Goal: Task Accomplishment & Management: Manage account settings

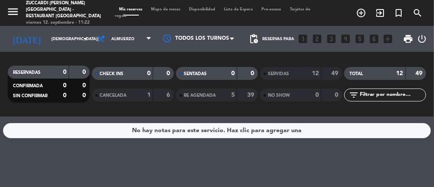
click at [62, 40] on input "[DEMOGRAPHIC_DATA][DATE]" at bounding box center [75, 38] width 56 height 13
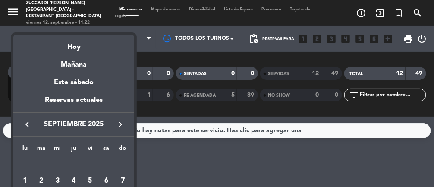
click at [82, 49] on div "Hoy" at bounding box center [73, 44] width 121 height 18
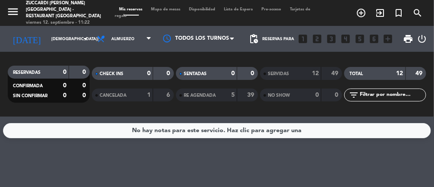
type input "[DATE]"
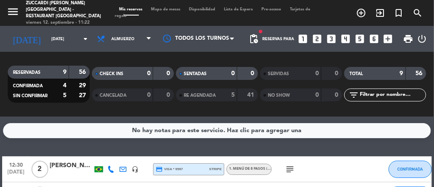
click at [167, 9] on span "Mapa de mesas" at bounding box center [166, 9] width 38 height 4
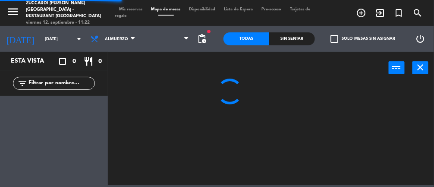
click at [179, 41] on span at bounding box center [166, 38] width 53 height 19
click at [175, 38] on span "-" at bounding box center [166, 38] width 53 height 19
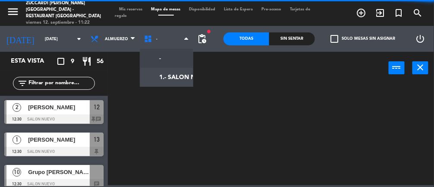
click at [171, 83] on ng-component "menu Zuccardi [PERSON_NAME][GEOGRAPHIC_DATA] - Restaurant [GEOGRAPHIC_DATA] [DA…" at bounding box center [217, 92] width 434 height 185
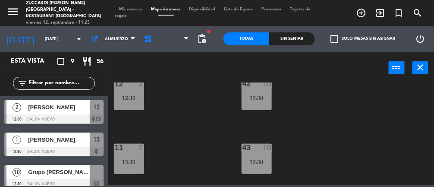
scroll to position [262, 0]
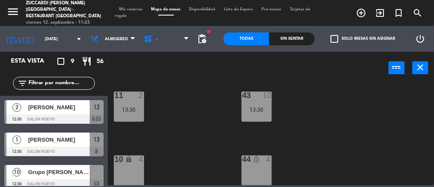
click at [260, 163] on div "44 lock_open 4" at bounding box center [256, 159] width 30 height 9
click at [124, 9] on span "Mis reservas" at bounding box center [131, 9] width 32 height 4
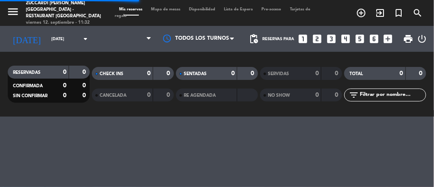
click at [62, 39] on input "[DATE]" at bounding box center [75, 38] width 56 height 13
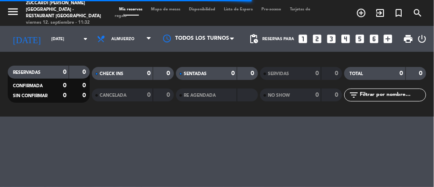
type input "[DATE]"
